Goal: Task Accomplishment & Management: Manage account settings

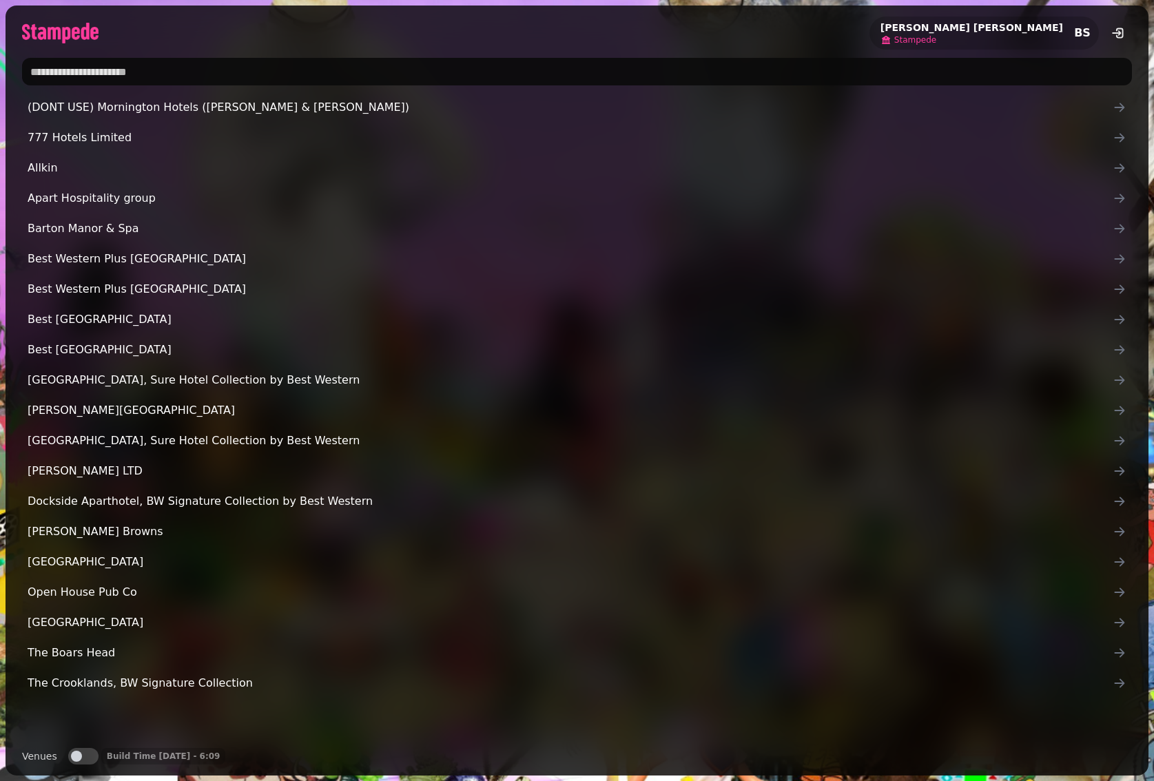
click at [936, 39] on span "Stampede" at bounding box center [915, 39] width 42 height 11
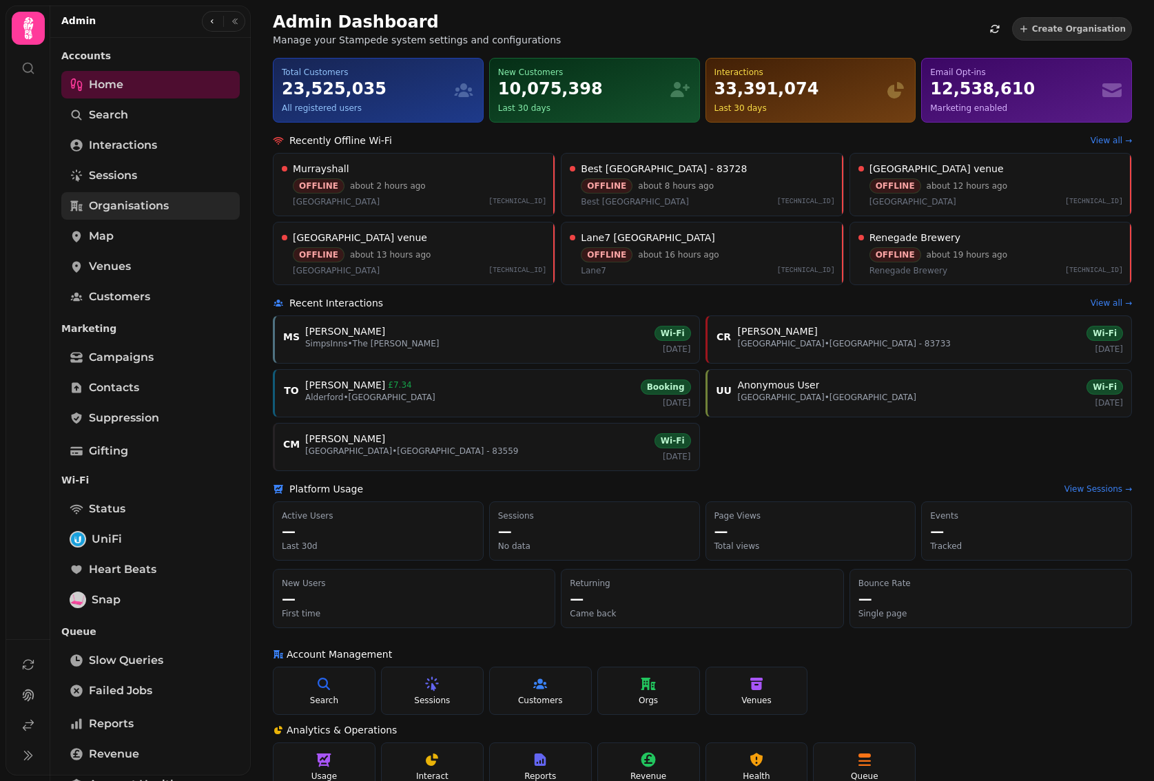
click at [125, 205] on span "Organisations" at bounding box center [129, 206] width 80 height 17
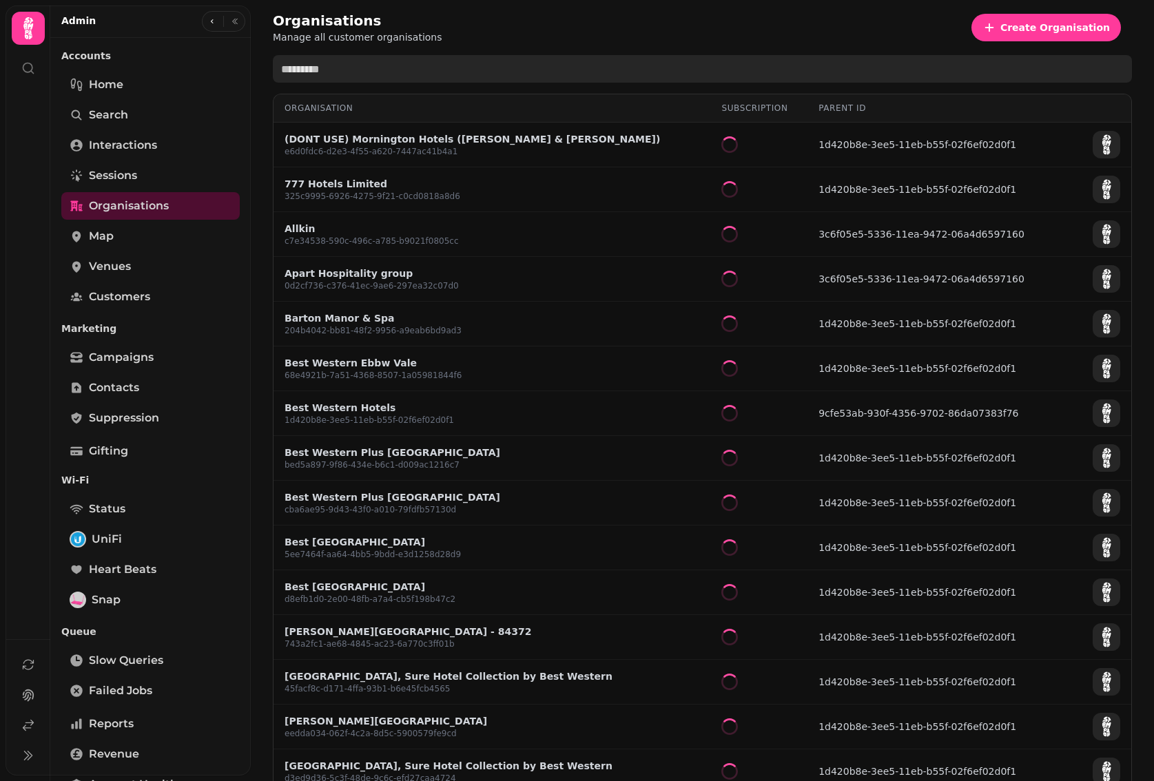
click at [364, 72] on input "text" at bounding box center [702, 69] width 859 height 28
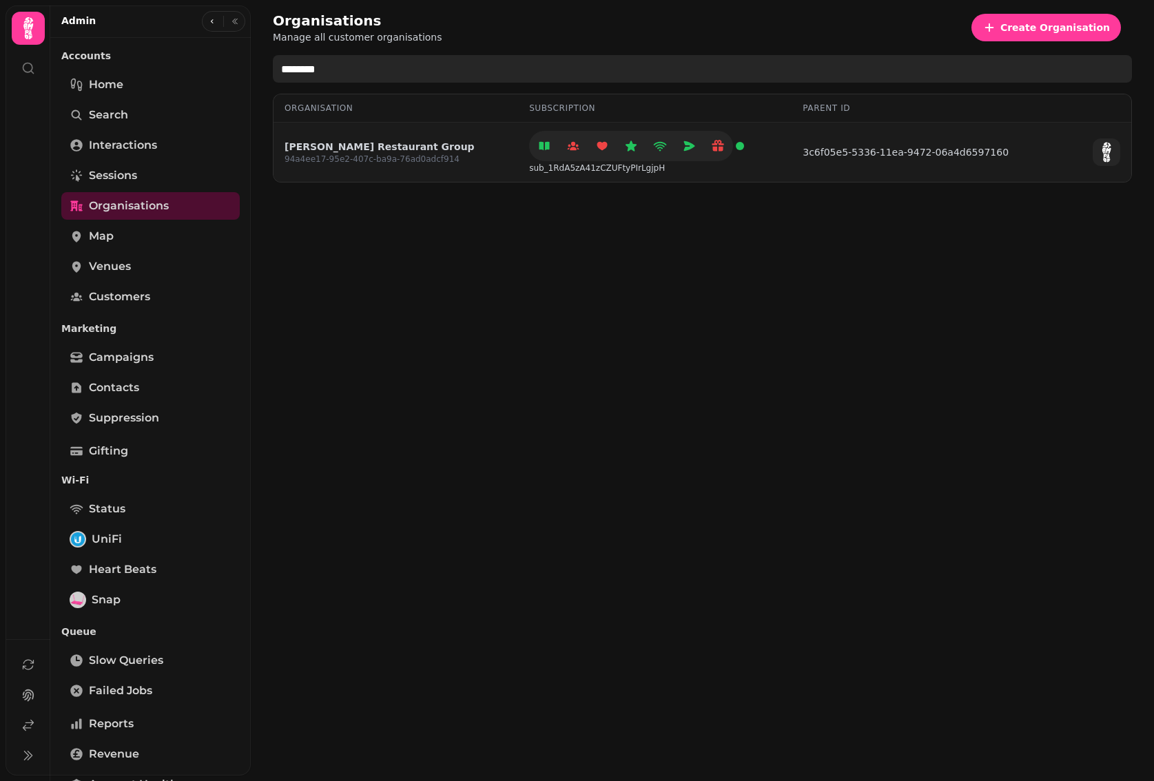
type input "********"
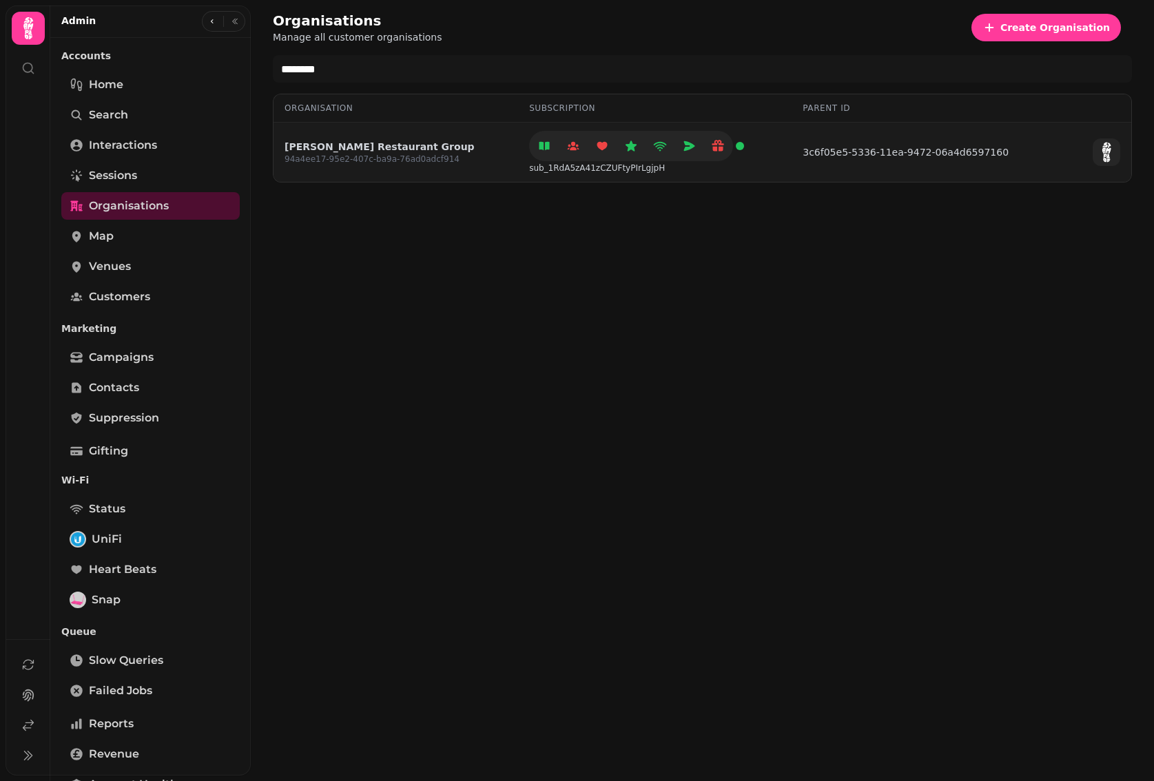
click at [372, 148] on link "[PERSON_NAME] Restaurant Group" at bounding box center [380, 147] width 190 height 14
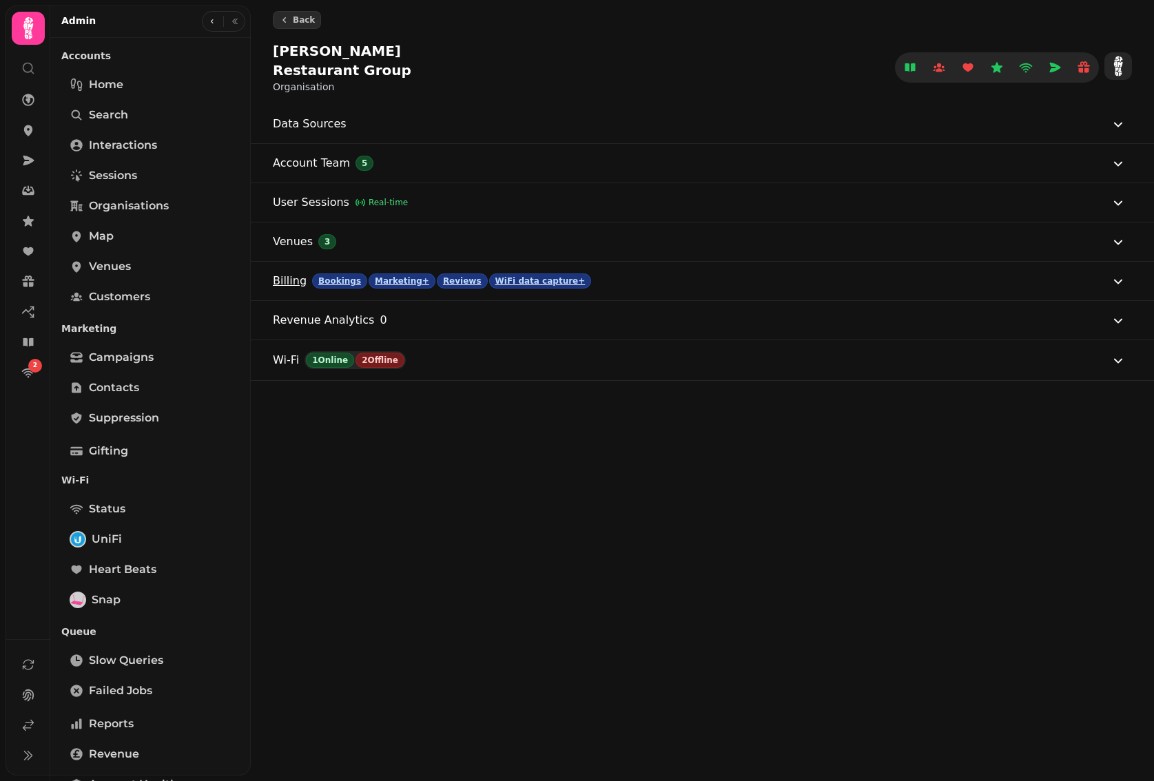
click at [739, 269] on button "Billing Bookings Marketing+ Reviews WiFi data capture+" at bounding box center [700, 281] width 854 height 39
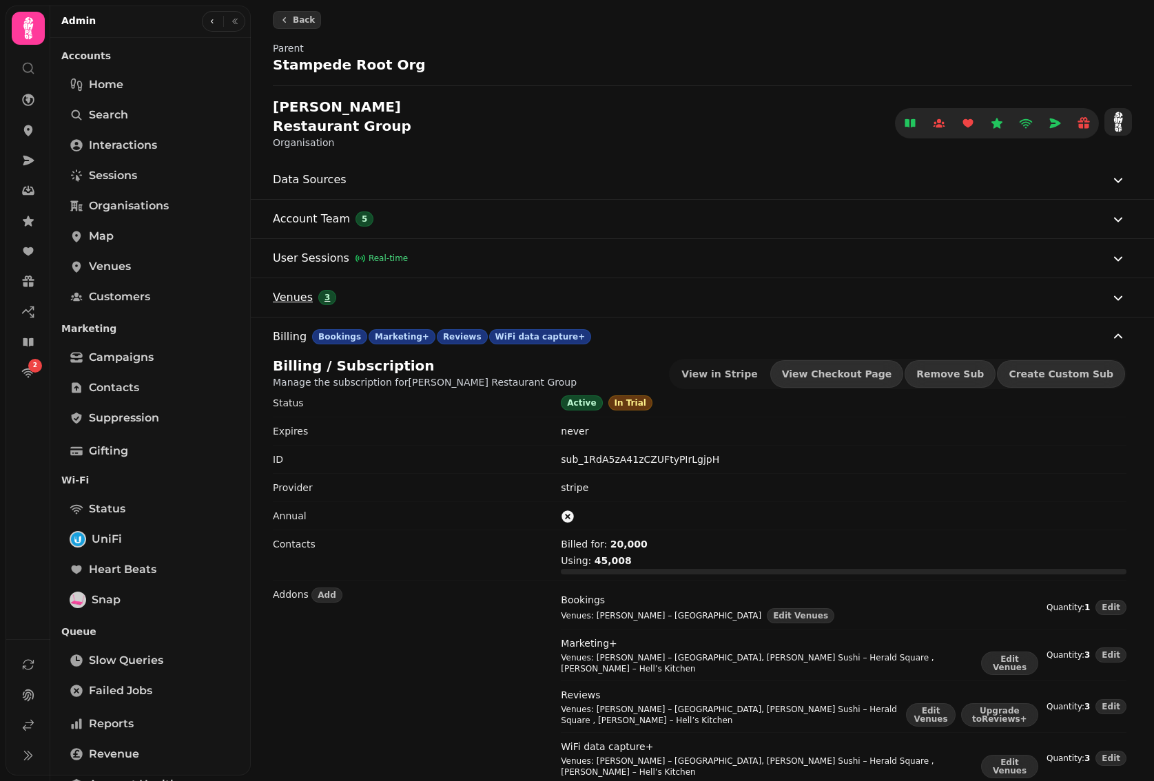
click at [381, 278] on button "Venues 3" at bounding box center [700, 297] width 854 height 39
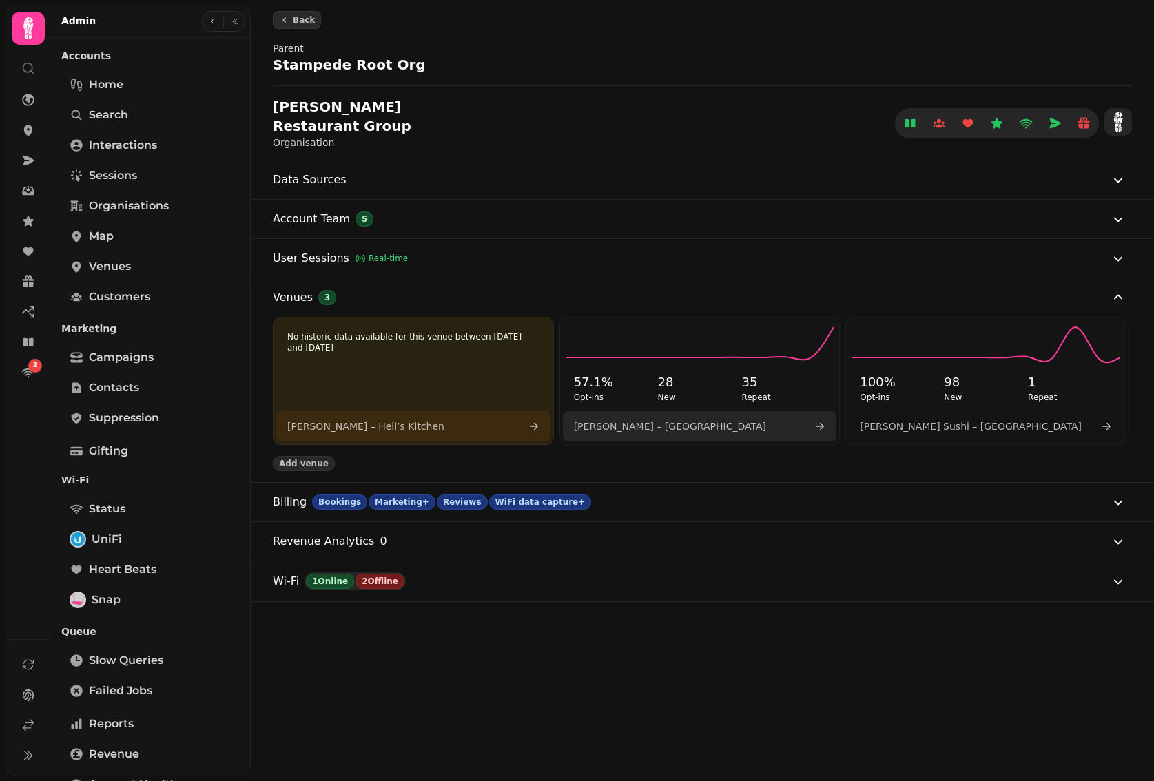
click at [687, 411] on link "[PERSON_NAME] – [GEOGRAPHIC_DATA]" at bounding box center [700, 426] width 274 height 30
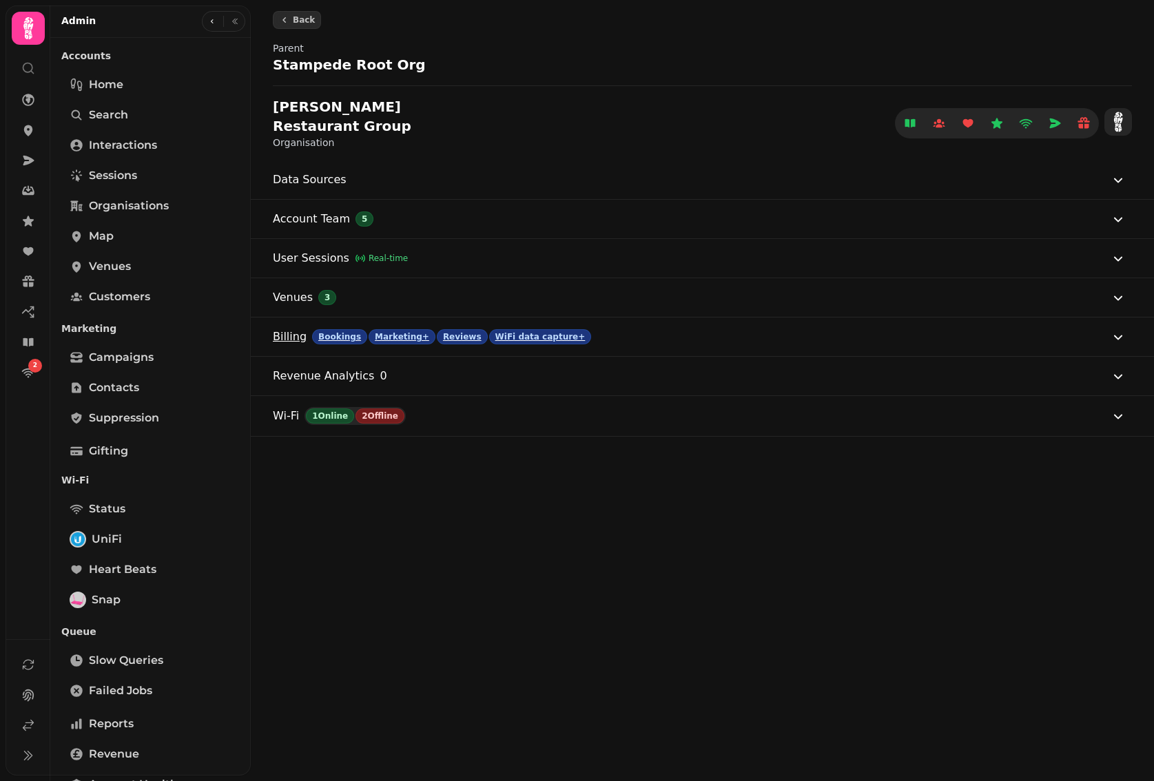
click at [672, 318] on button "Billing Bookings Marketing+ Reviews WiFi data capture+" at bounding box center [700, 337] width 854 height 39
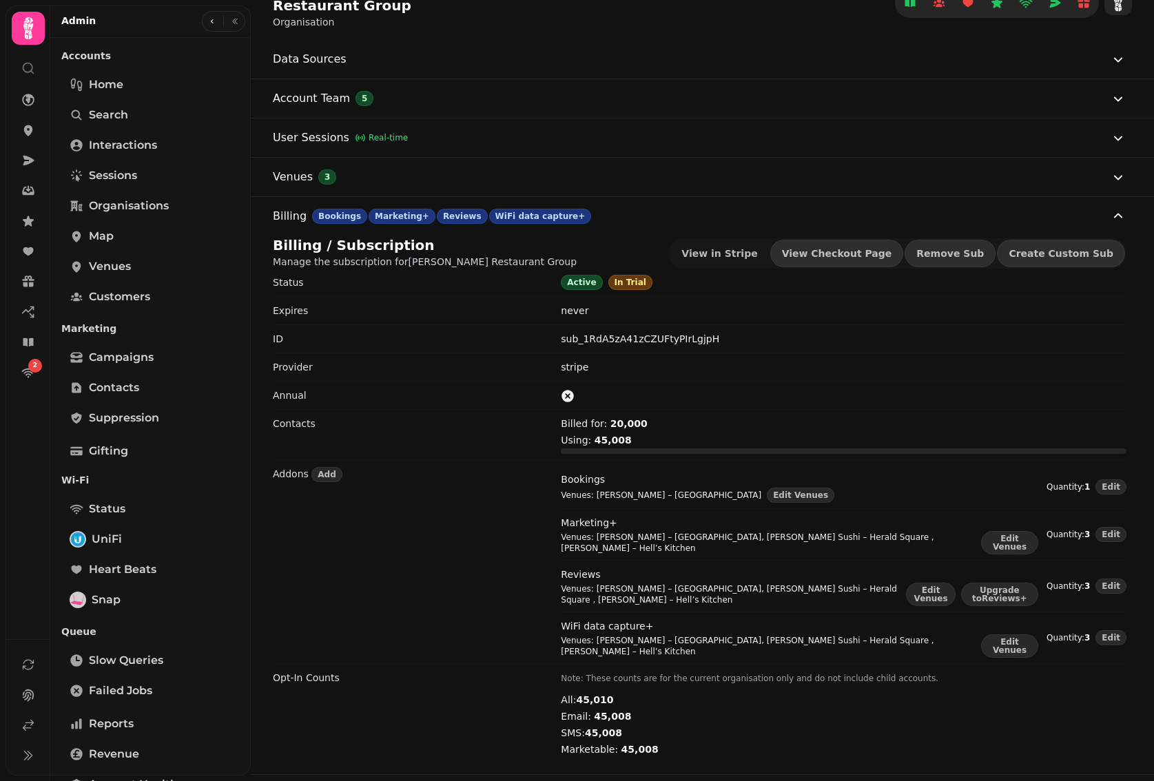
scroll to position [134, 0]
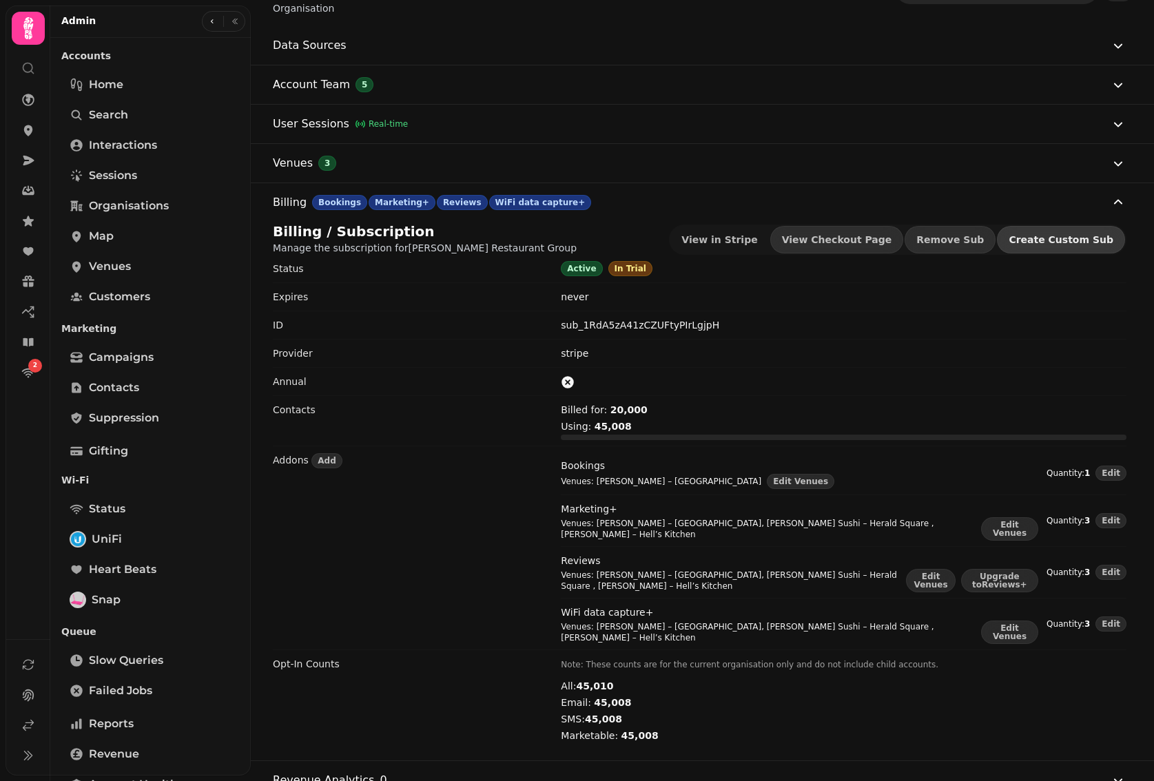
click at [1054, 226] on button "Create Custom Sub" at bounding box center [1061, 240] width 128 height 28
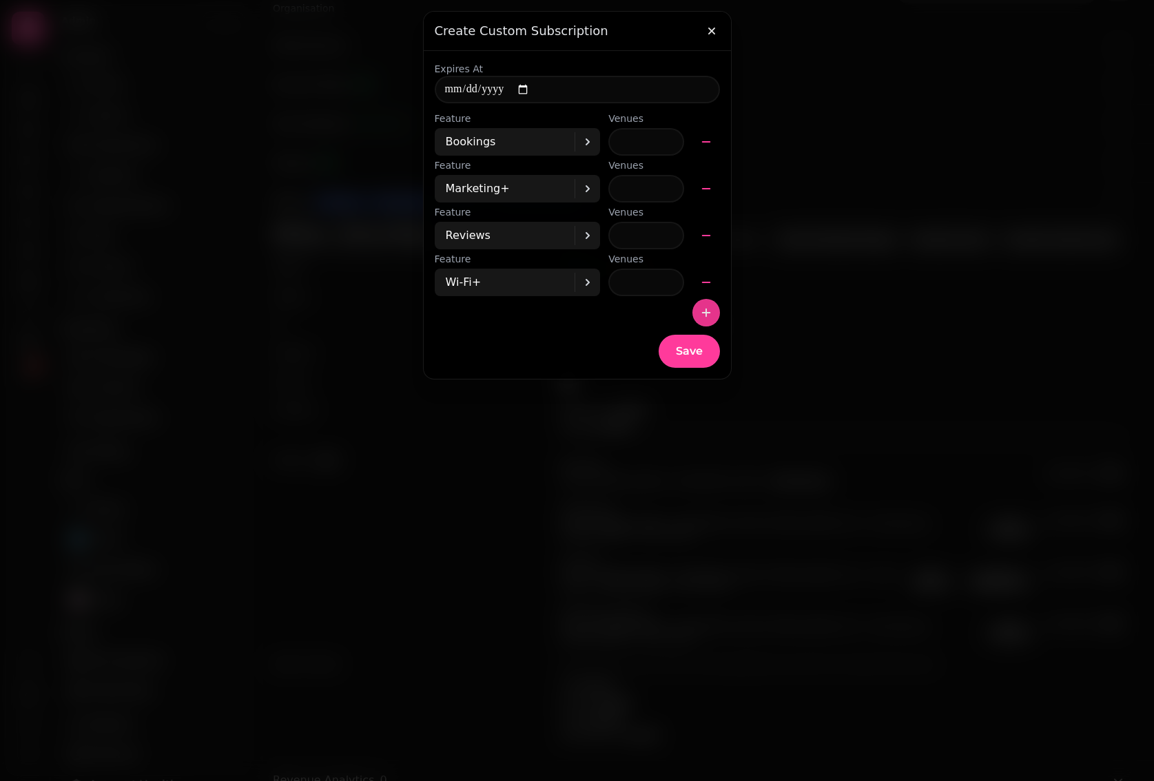
click at [712, 311] on icon "button" at bounding box center [706, 313] width 14 height 14
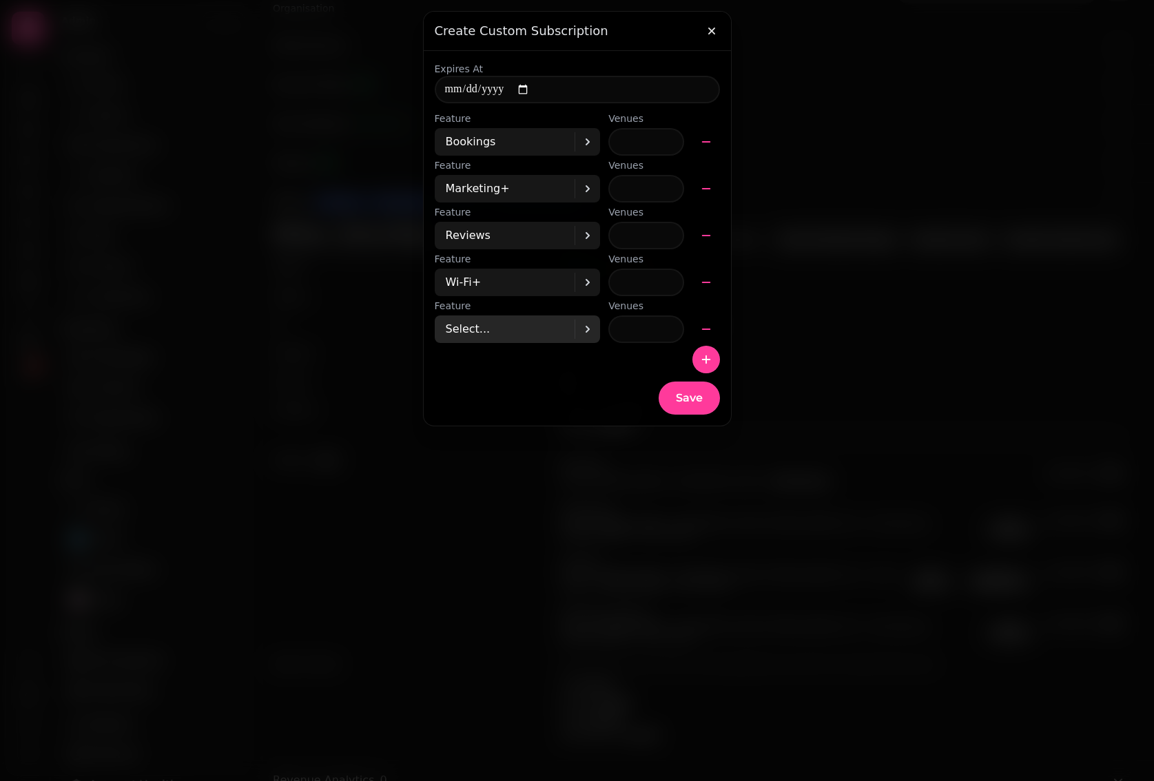
click at [537, 326] on div "Select..." at bounding box center [511, 330] width 130 height 28
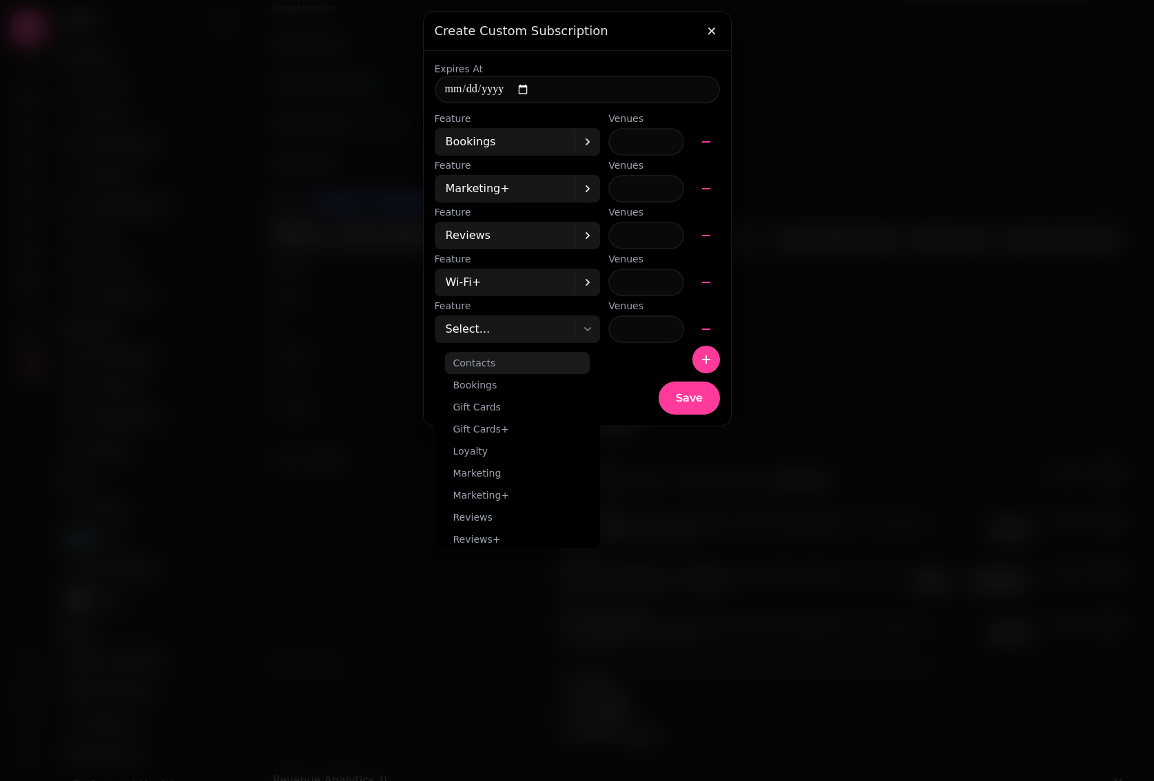
click at [532, 359] on div "Contacts" at bounding box center [517, 363] width 145 height 22
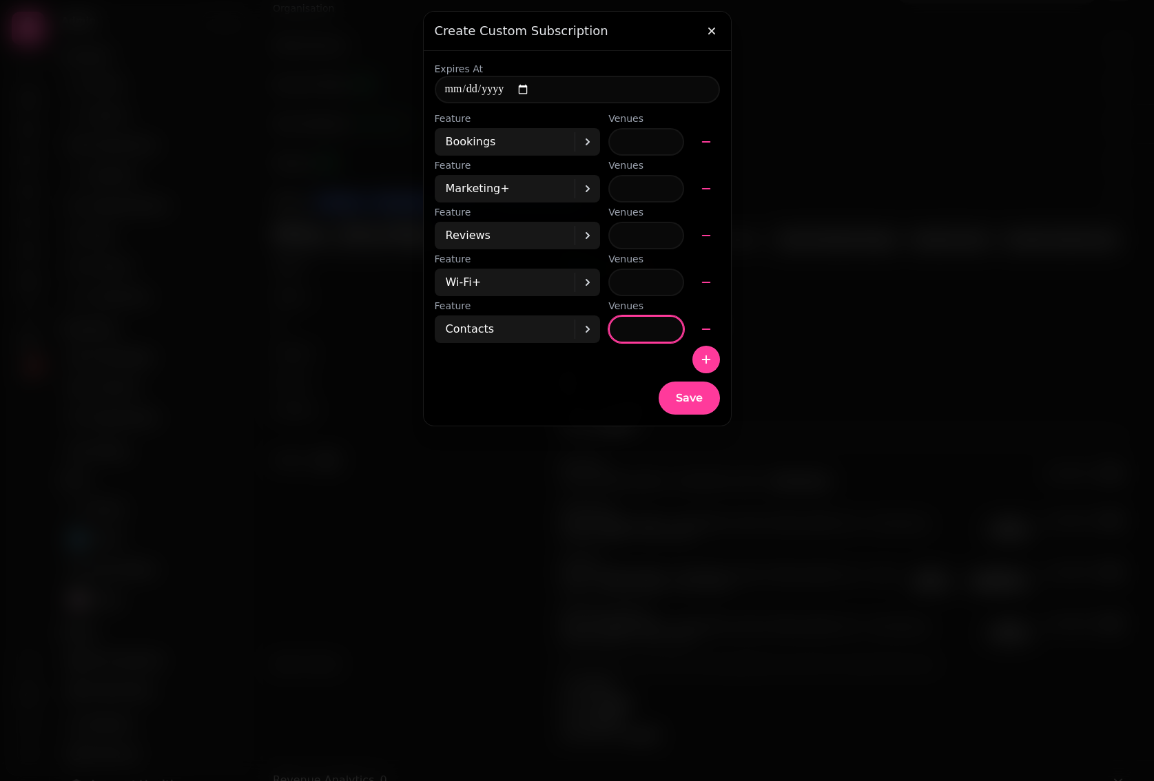
click at [640, 323] on input "*" at bounding box center [645, 330] width 75 height 28
type input "*"
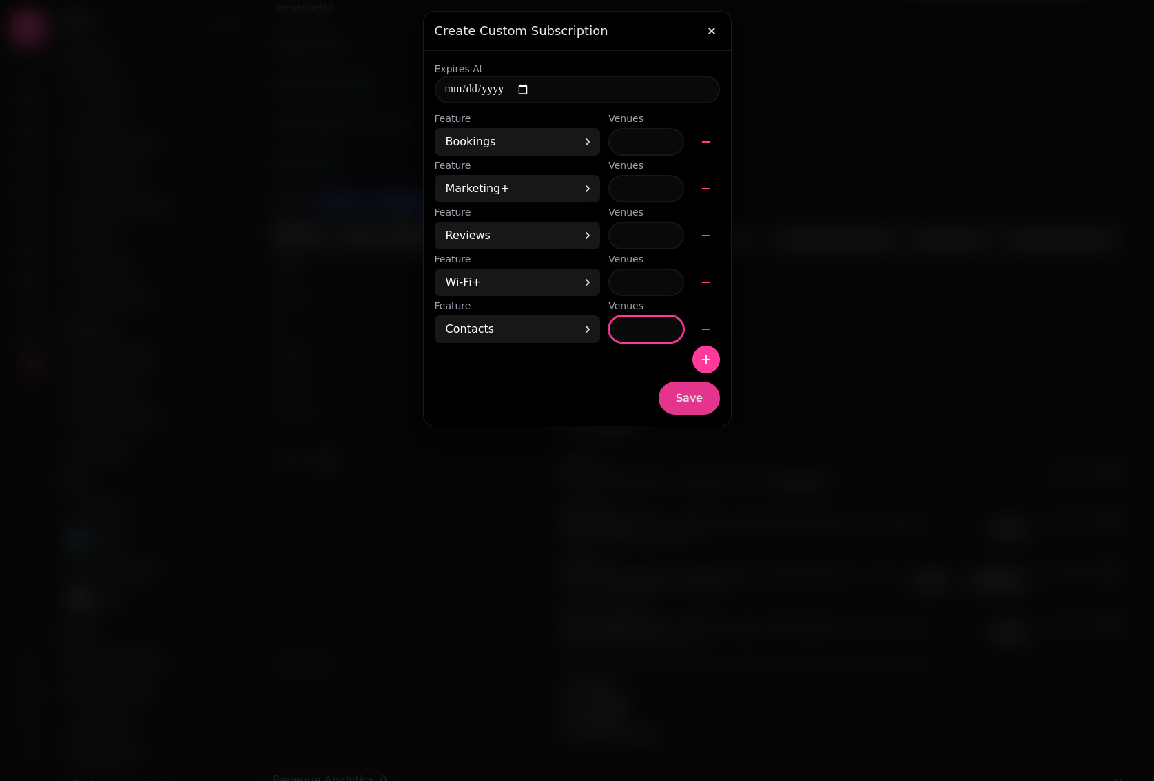
type input "**"
click at [695, 402] on span "Save" at bounding box center [689, 398] width 27 height 11
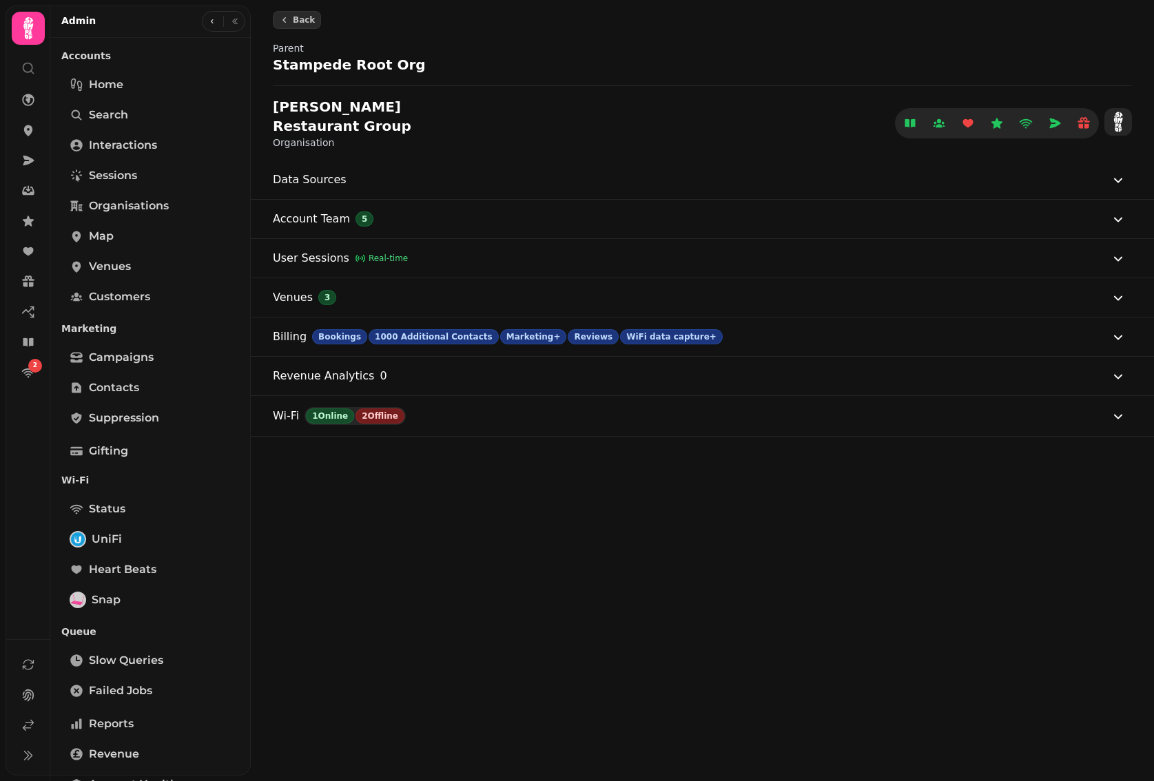
scroll to position [0, 0]
click at [36, 715] on link at bounding box center [28, 726] width 28 height 28
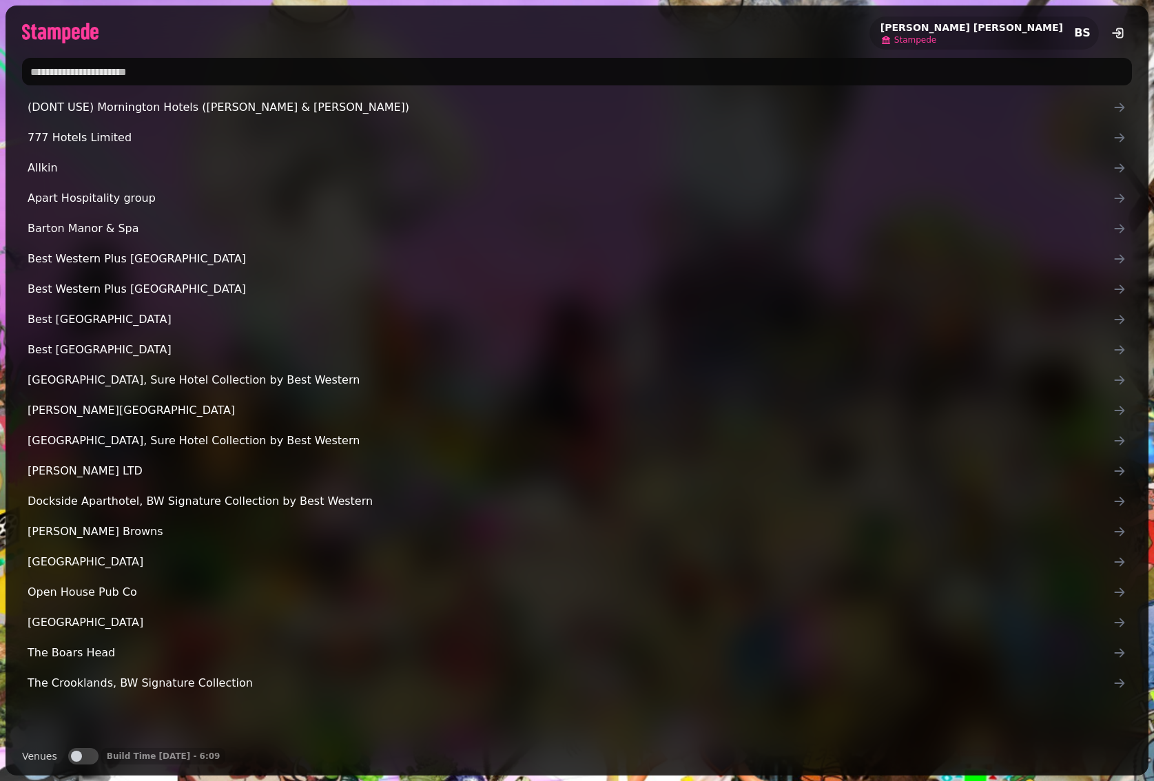
click at [936, 40] on span "Stampede" at bounding box center [915, 39] width 42 height 11
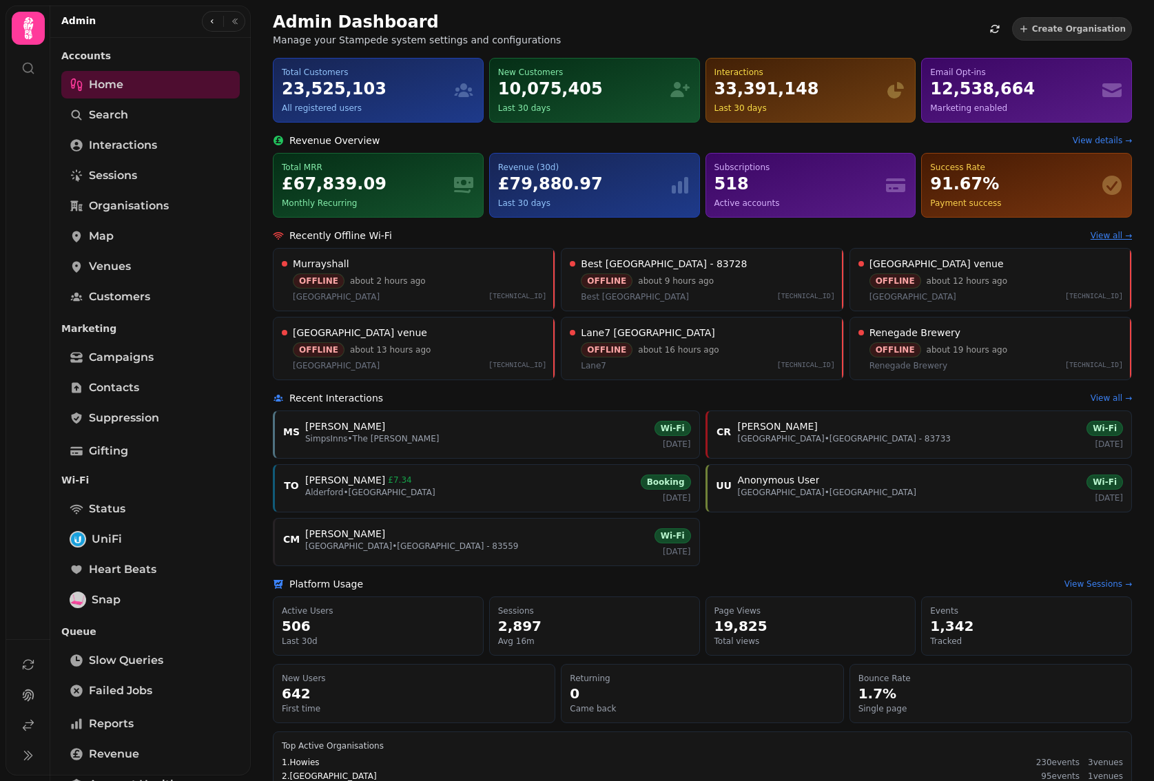
click at [1104, 231] on link "View all →" at bounding box center [1111, 235] width 41 height 11
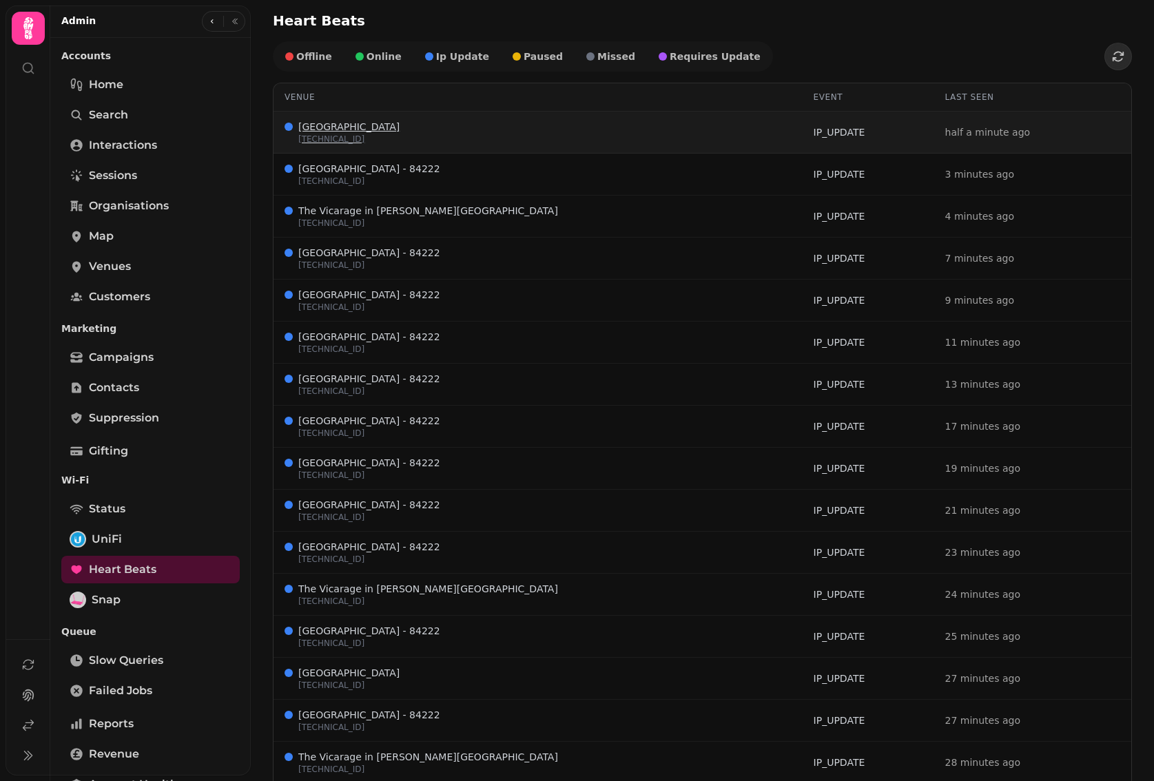
click at [340, 124] on span "Dalhousie Castle" at bounding box center [348, 126] width 101 height 11
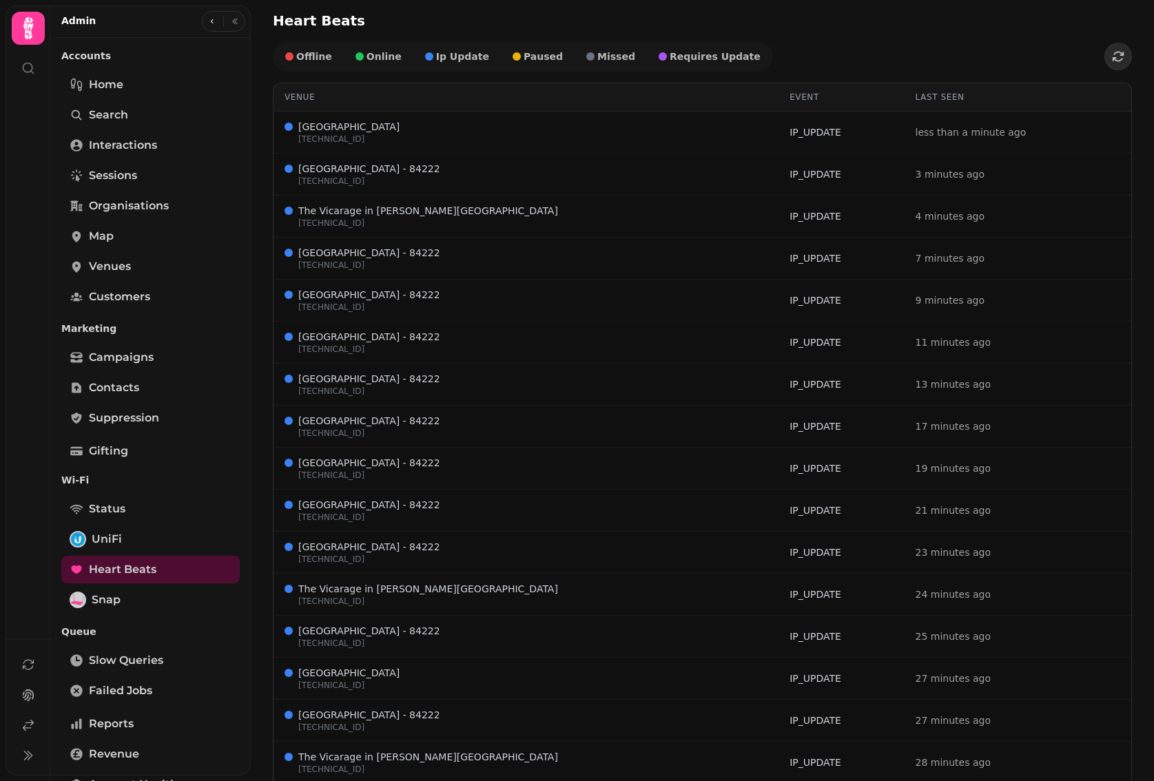
click at [12, 482] on div at bounding box center [28, 390] width 44 height 769
click at [136, 519] on link "Status" at bounding box center [150, 509] width 178 height 28
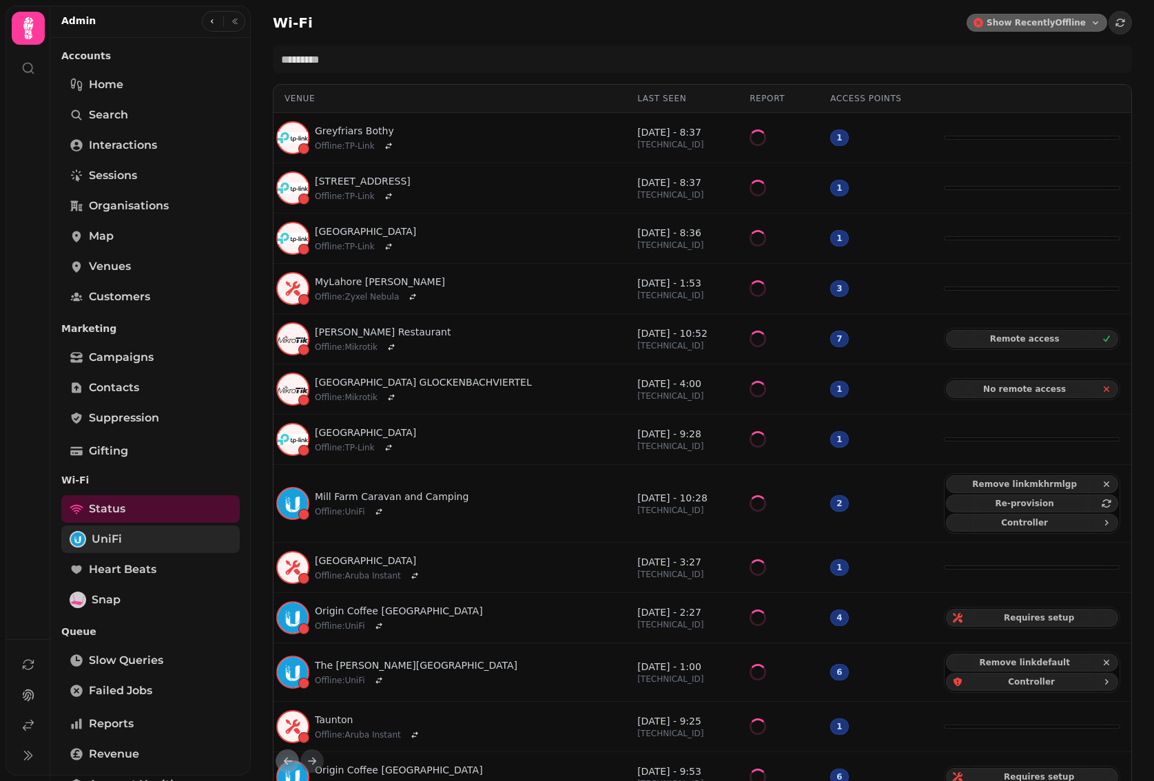
click at [128, 535] on link "UniFi" at bounding box center [150, 540] width 178 height 28
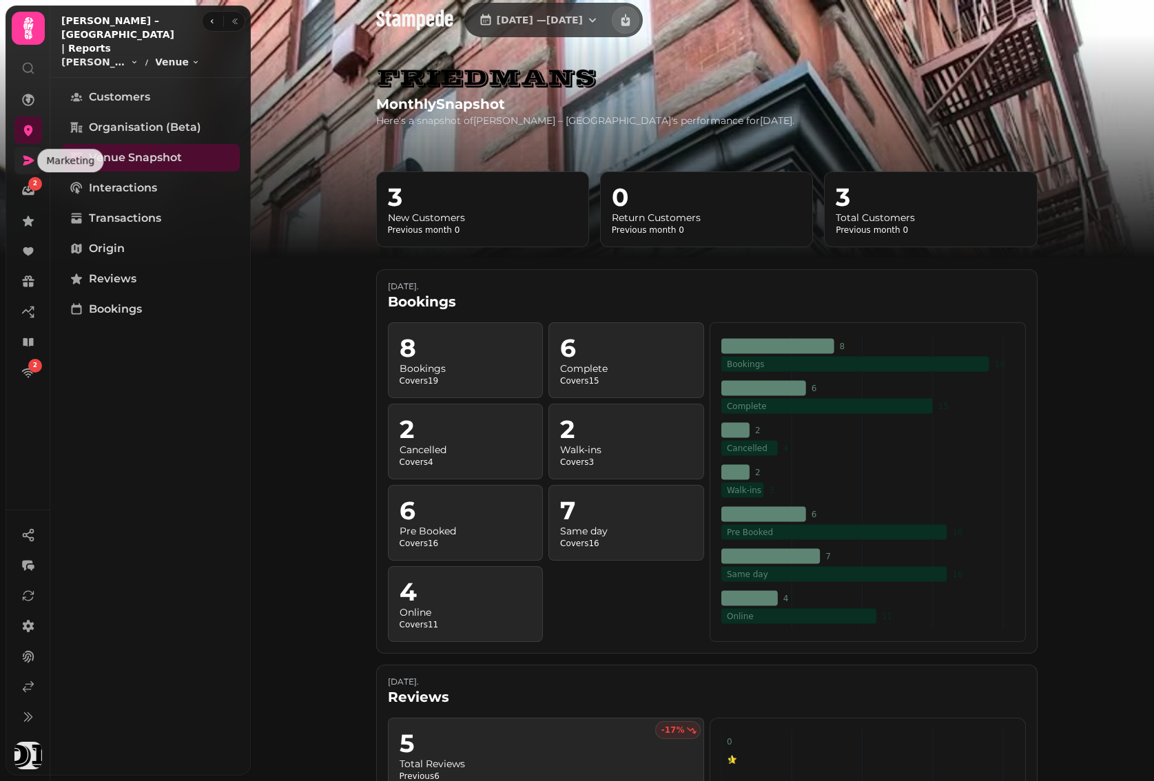
click at [36, 159] on link at bounding box center [28, 161] width 28 height 28
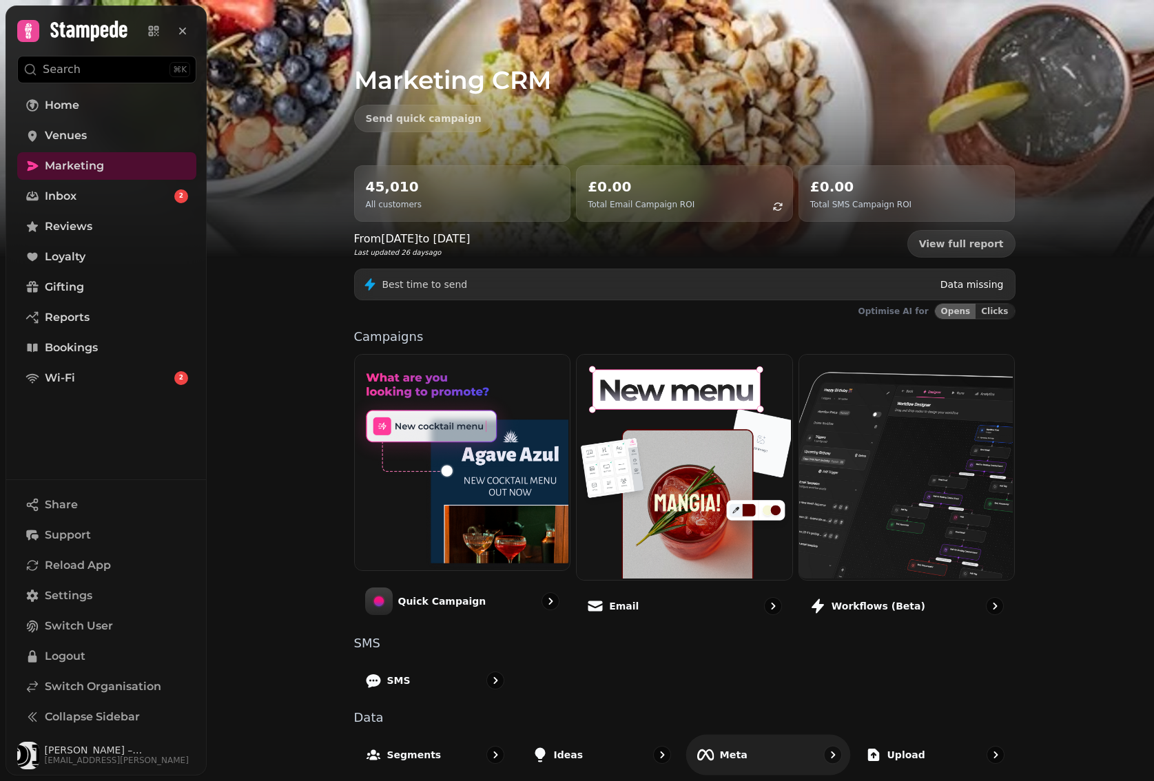
scroll to position [75, 0]
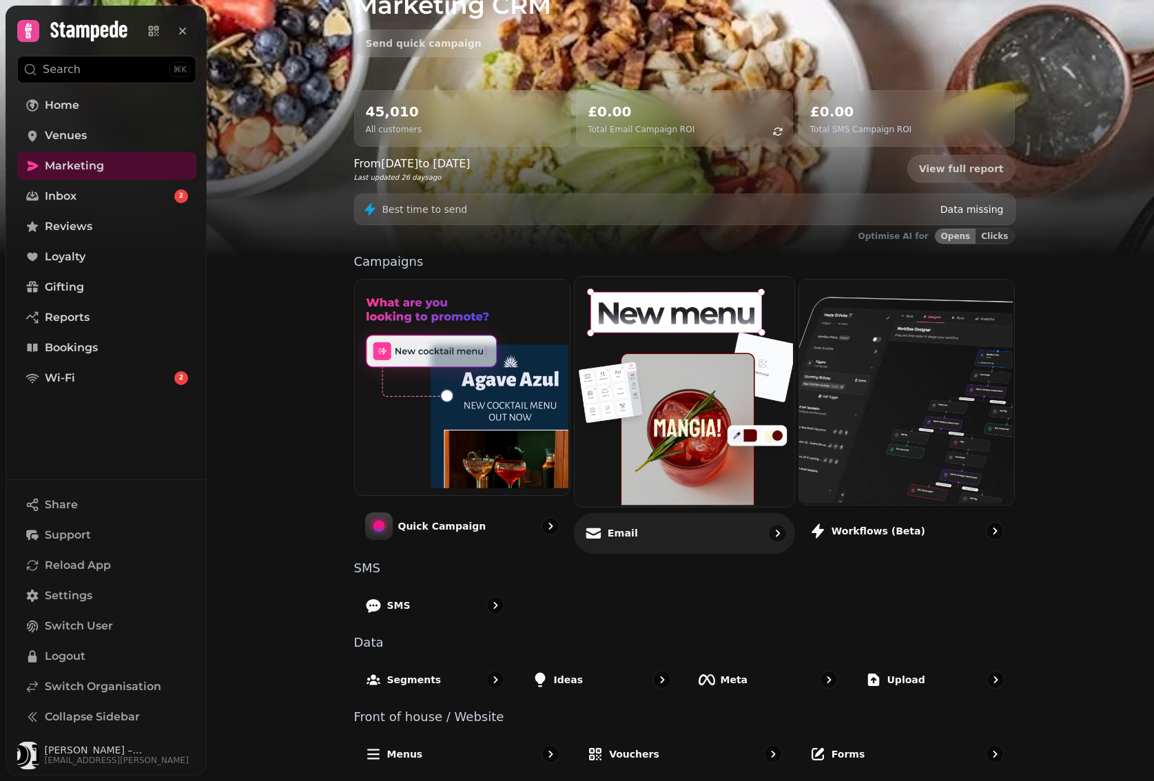
click at [649, 389] on img at bounding box center [683, 390] width 220 height 229
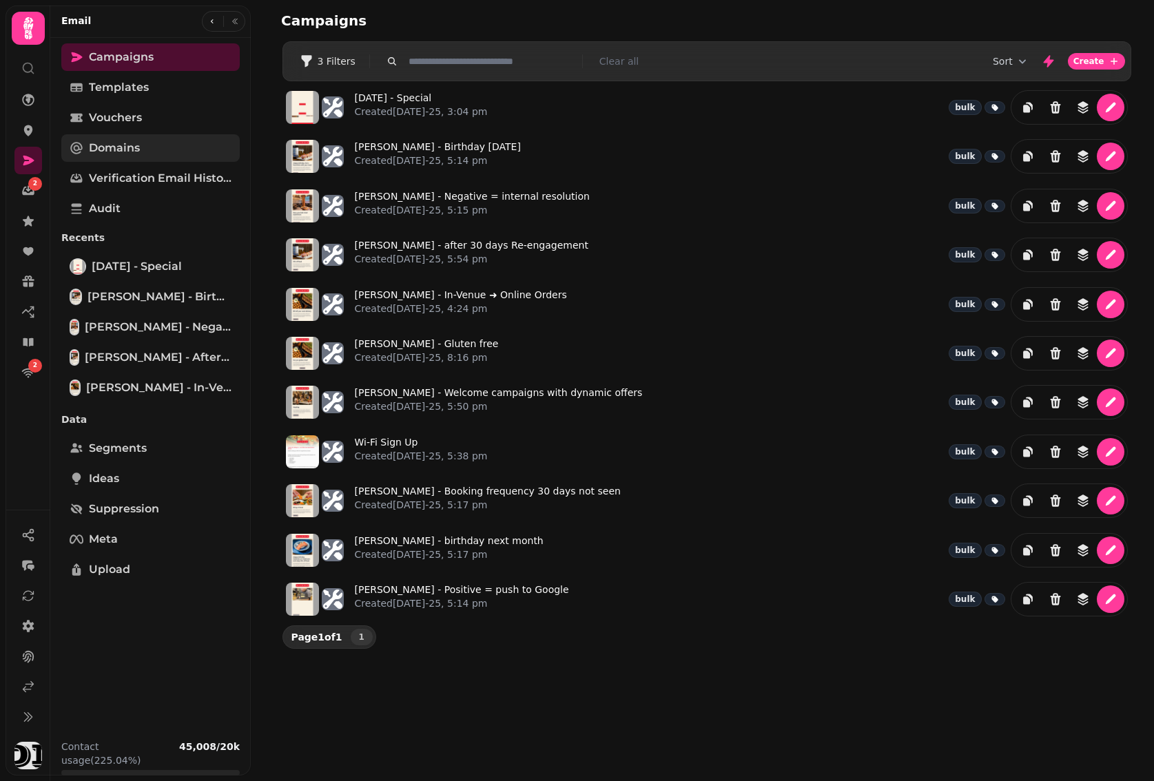
click at [125, 149] on span "Domains" at bounding box center [114, 148] width 51 height 17
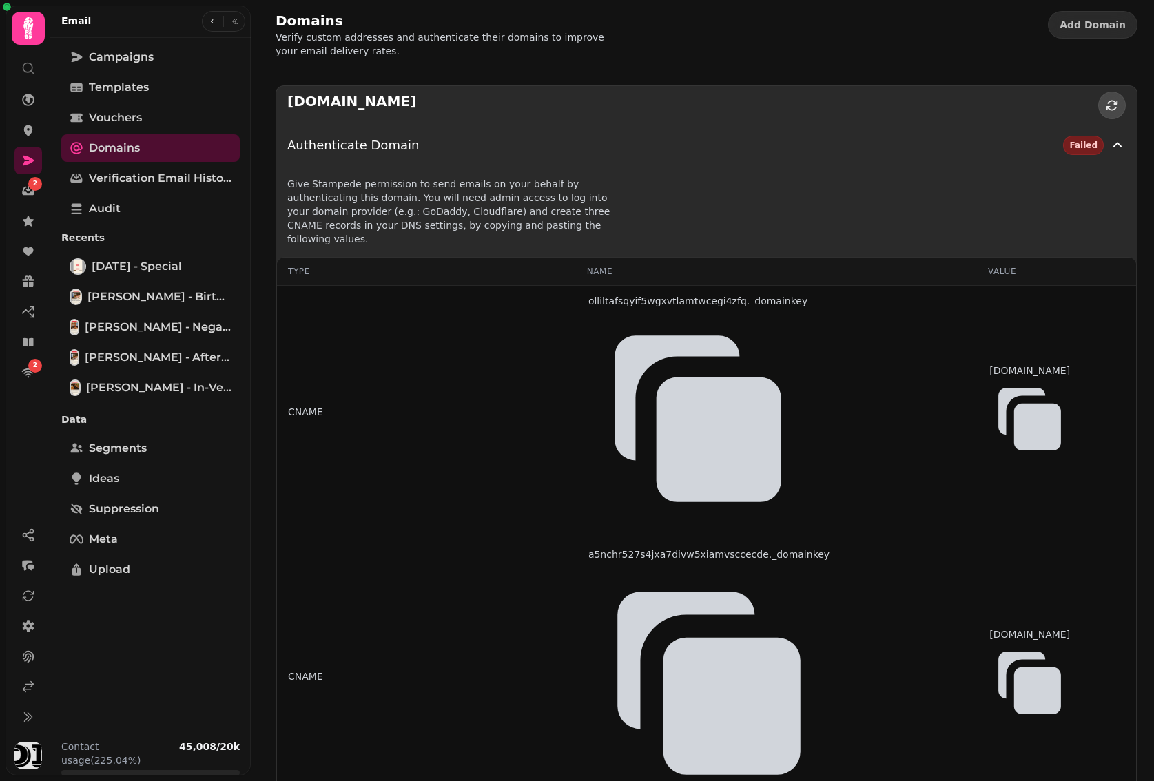
click at [1105, 107] on icon "button" at bounding box center [1112, 106] width 14 height 14
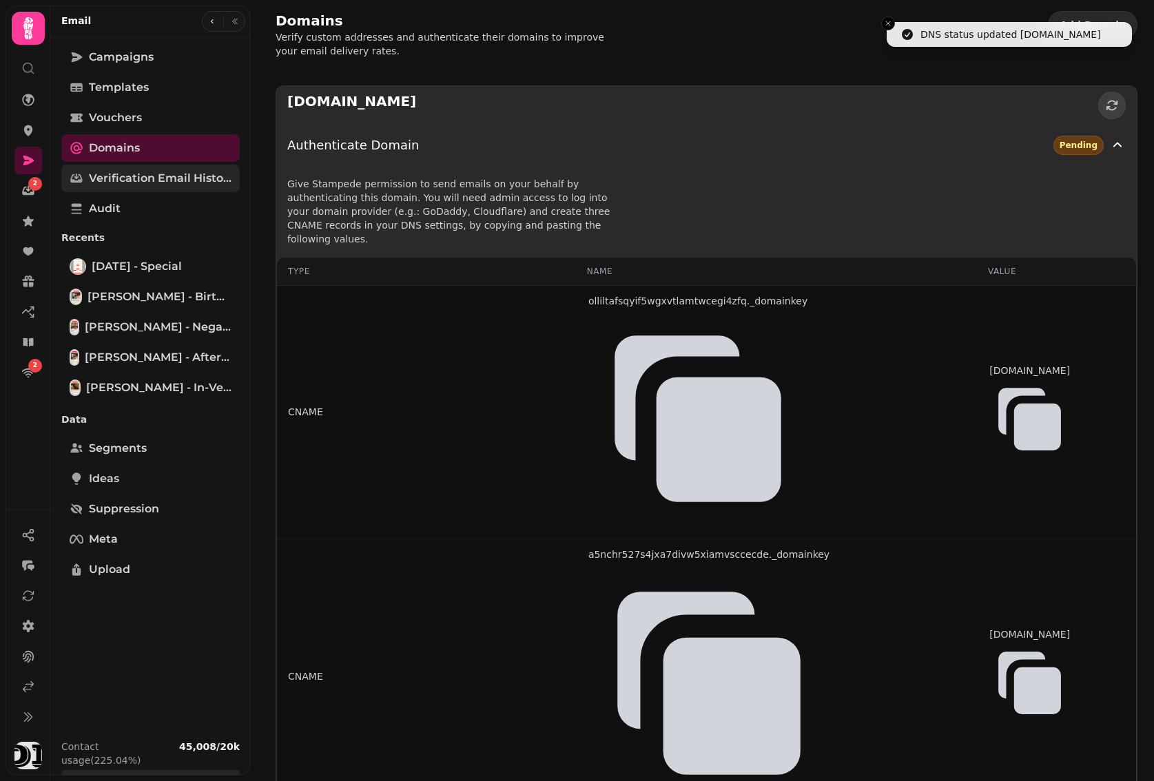
click at [131, 178] on span "Verification email history" at bounding box center [160, 178] width 143 height 17
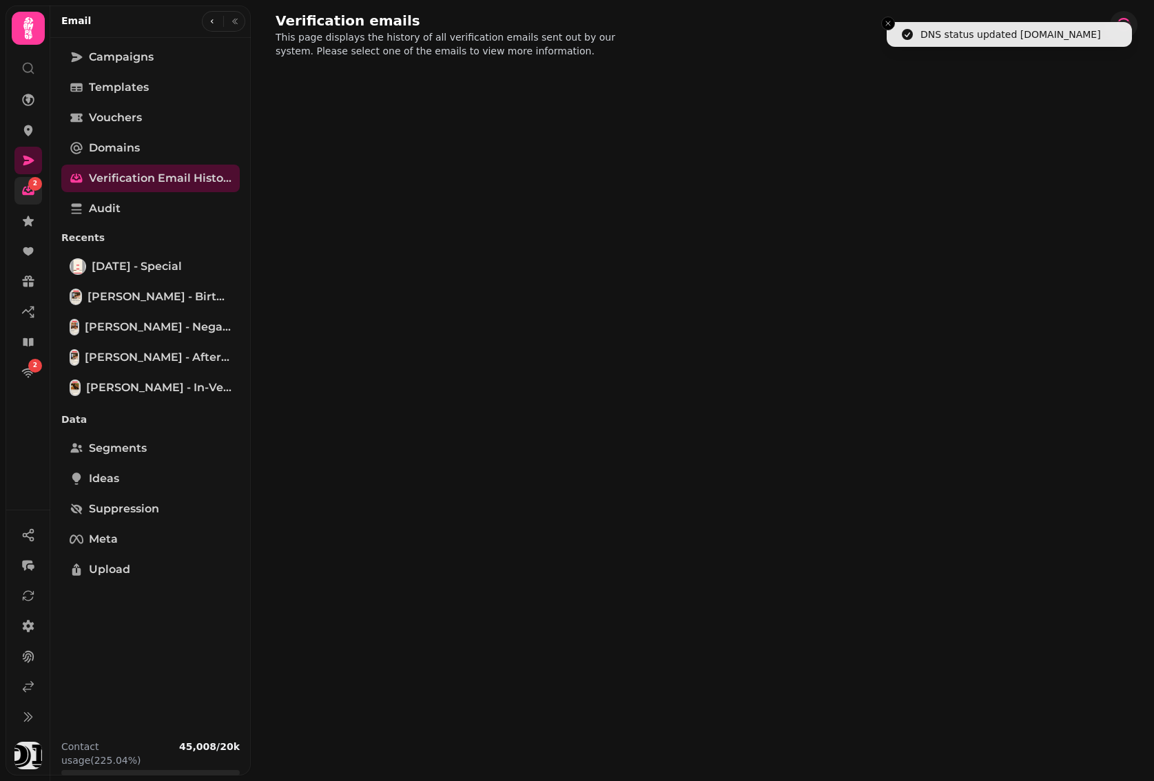
select select "**"
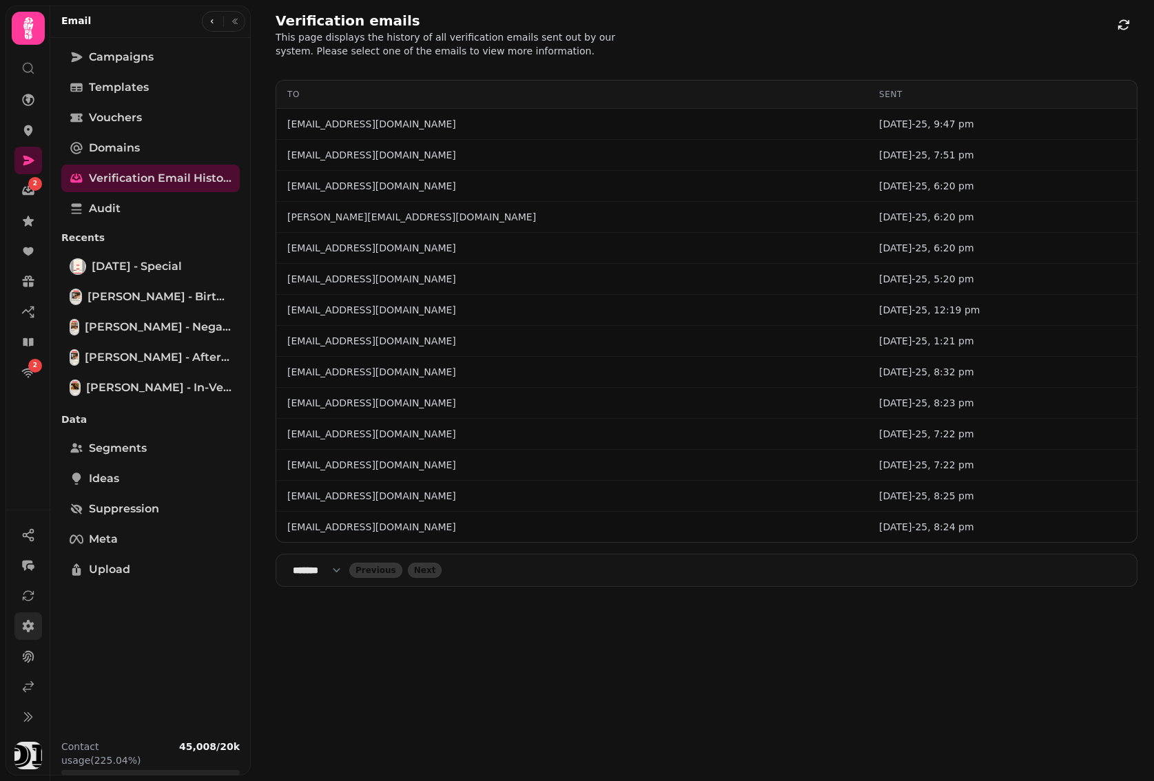
click at [26, 621] on icon at bounding box center [28, 626] width 14 height 14
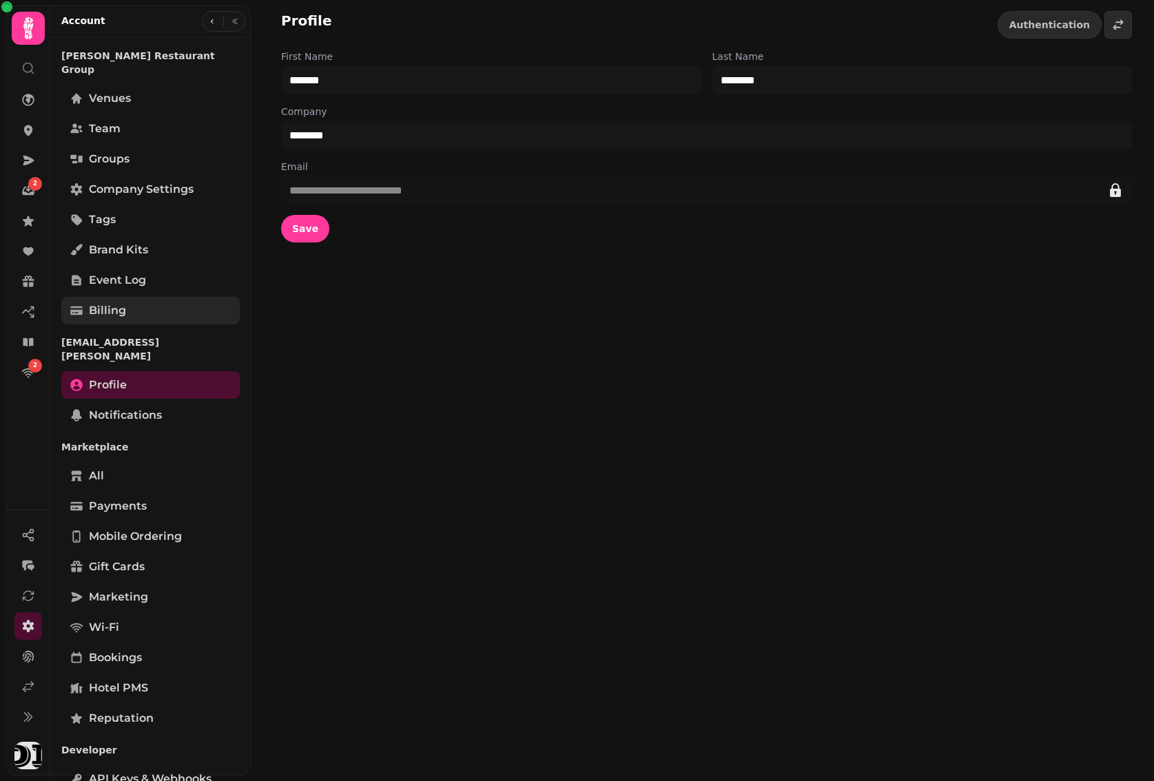
click at [130, 297] on link "Billing" at bounding box center [150, 311] width 178 height 28
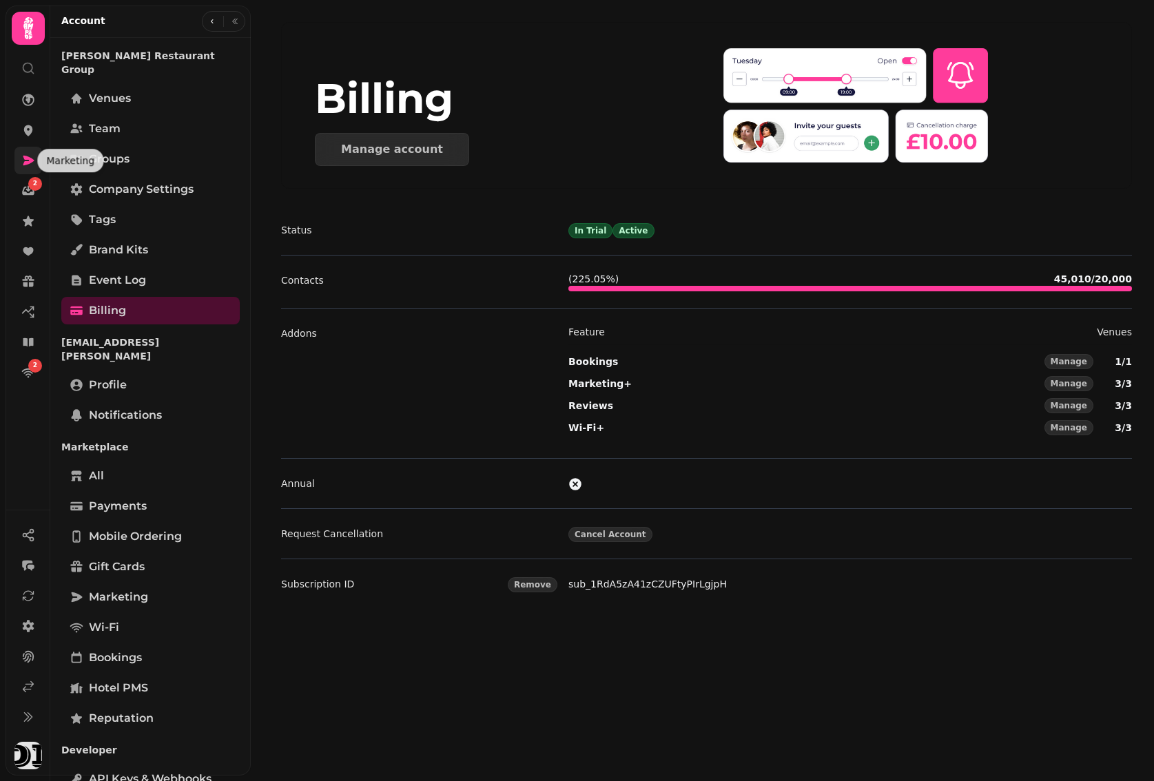
click at [24, 156] on icon at bounding box center [28, 161] width 11 height 10
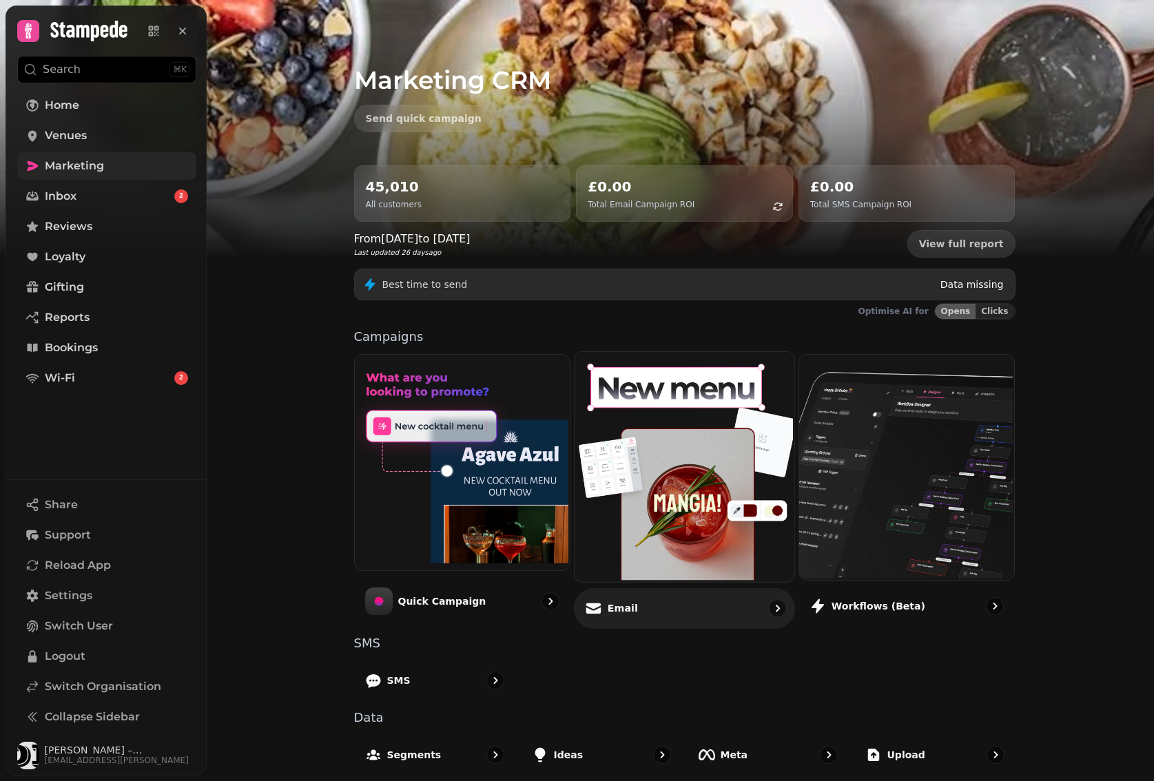
click at [659, 529] on img at bounding box center [683, 465] width 220 height 229
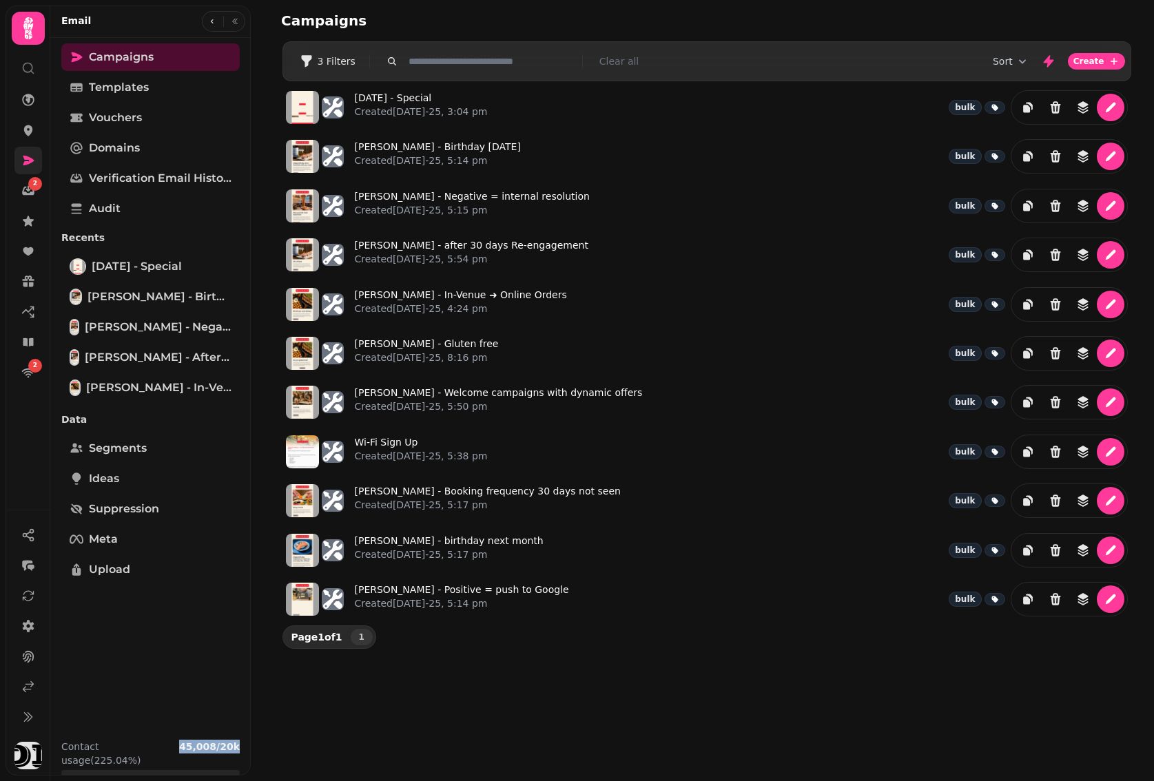
drag, startPoint x: 186, startPoint y: 758, endPoint x: 240, endPoint y: 758, distance: 54.4
click at [240, 758] on div "Email Campaigns Templates Vouchers Domains Verification email history Audit Rec…" at bounding box center [150, 396] width 200 height 781
click at [297, 754] on div "Campaigns Filters 3 Filters Clear all Sort Create [DATE] - Special Created [DAT…" at bounding box center [702, 390] width 903 height 781
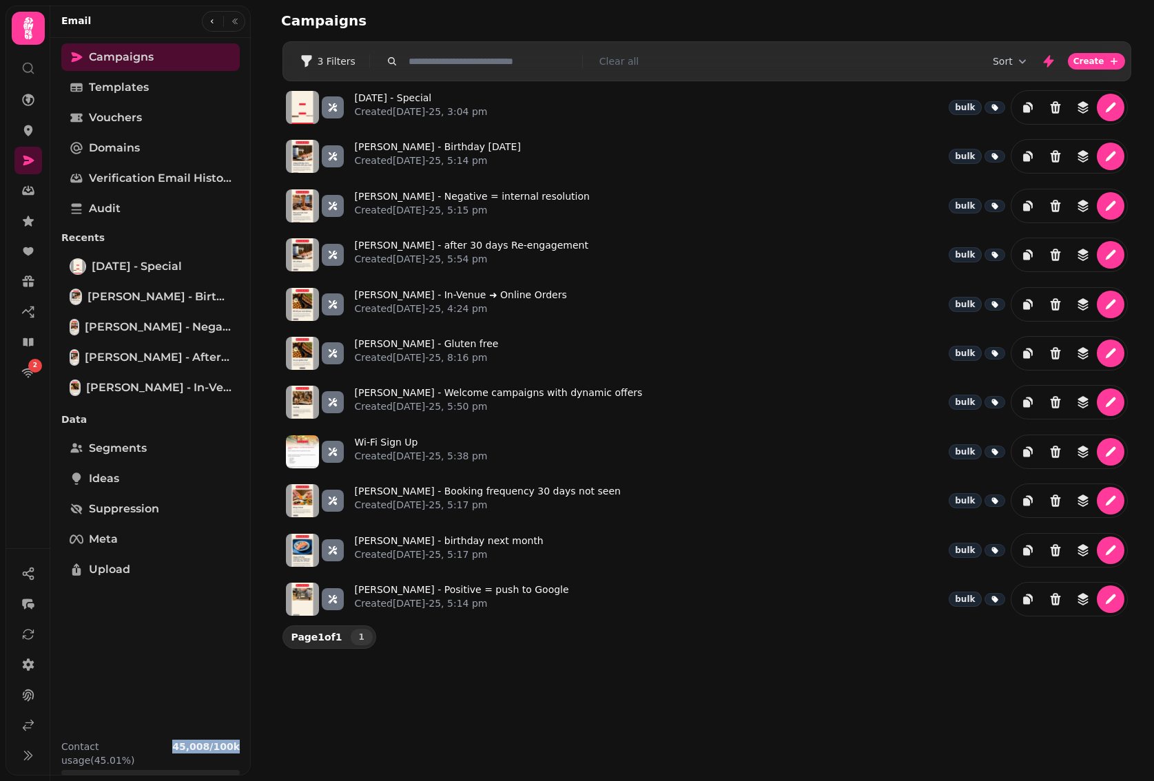
drag, startPoint x: 177, startPoint y: 762, endPoint x: 252, endPoint y: 763, distance: 75.1
click at [244, 763] on div "Email Campaigns Templates Vouchers Domains Verification email history Audit Rec…" at bounding box center [150, 396] width 200 height 781
click at [355, 749] on div "Campaigns Filters 3 Filters Clear all Sort Create Labor Day - Special Created 2…" at bounding box center [702, 390] width 903 height 781
